Goal: Information Seeking & Learning: Learn about a topic

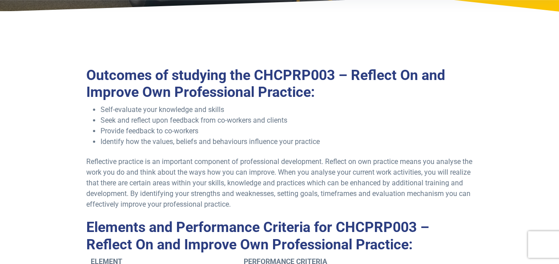
scroll to position [165, 0]
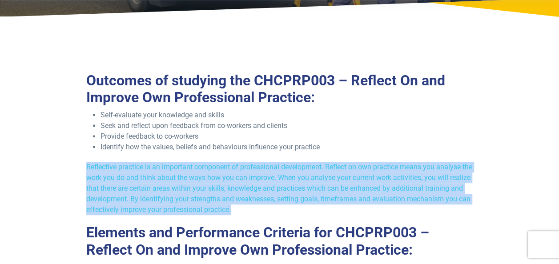
drag, startPoint x: 85, startPoint y: 163, endPoint x: 307, endPoint y: 208, distance: 226.1
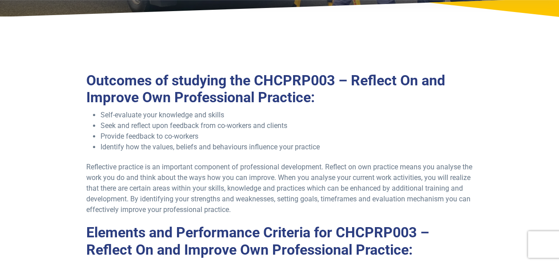
click at [326, 130] on li "Seek and reflect upon feedback from co-workers and clients" at bounding box center [287, 126] width 372 height 11
click at [97, 113] on ul "Self-evaluate your knowledge and skills Seek and reflect upon feedback from co-…" at bounding box center [279, 131] width 386 height 43
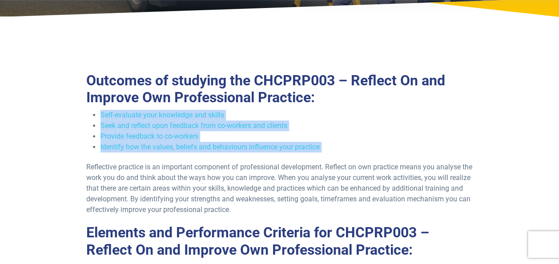
drag, startPoint x: 97, startPoint y: 113, endPoint x: 333, endPoint y: 147, distance: 237.7
click at [333, 147] on ul "Self-evaluate your knowledge and skills Seek and reflect upon feedback from co-…" at bounding box center [279, 131] width 386 height 43
drag, startPoint x: 95, startPoint y: 112, endPoint x: 328, endPoint y: 150, distance: 235.7
click at [328, 150] on ul "Self-evaluate your knowledge and skills Seek and reflect upon feedback from co-…" at bounding box center [279, 131] width 386 height 43
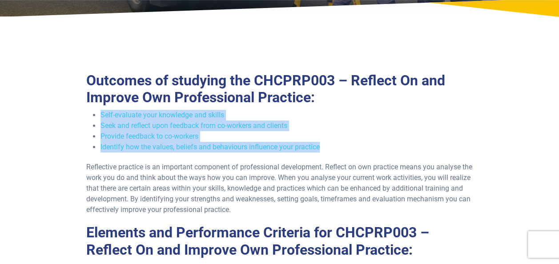
copy ul "Self-evaluate your knowledge and skills Seek and reflect upon feedback from co-…"
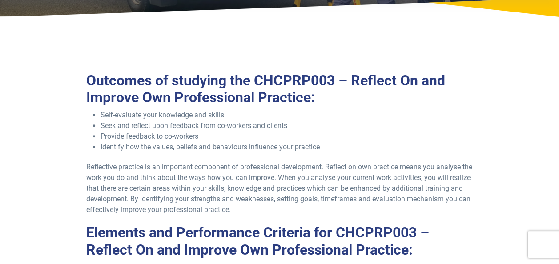
click at [421, 86] on h2 "Outcomes of studying the CHCPRP003 – Reflect On and Improve Own Professional Pr…" at bounding box center [279, 89] width 386 height 34
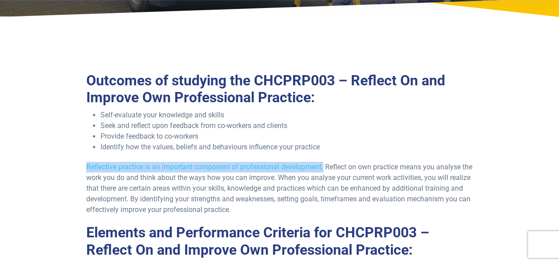
drag, startPoint x: 86, startPoint y: 166, endPoint x: 325, endPoint y: 167, distance: 238.4
click at [325, 167] on p "Reflective practice is an important component of professional development. Refl…" at bounding box center [279, 188] width 386 height 53
drag, startPoint x: 325, startPoint y: 167, endPoint x: 313, endPoint y: 164, distance: 12.0
copy p "Reflective practice is an important component of professional development."
